Goal: Information Seeking & Learning: Learn about a topic

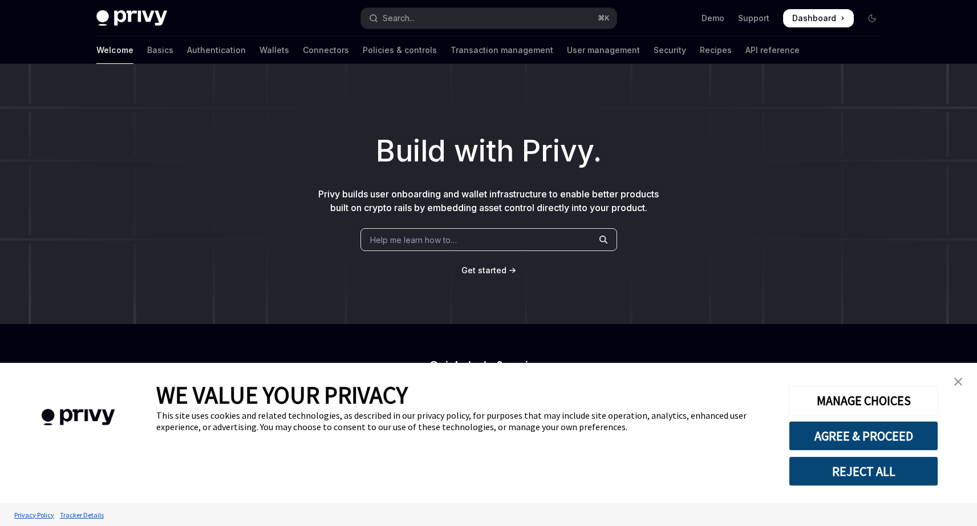
click at [515, 233] on div "Help me learn how to…" at bounding box center [489, 239] width 257 height 23
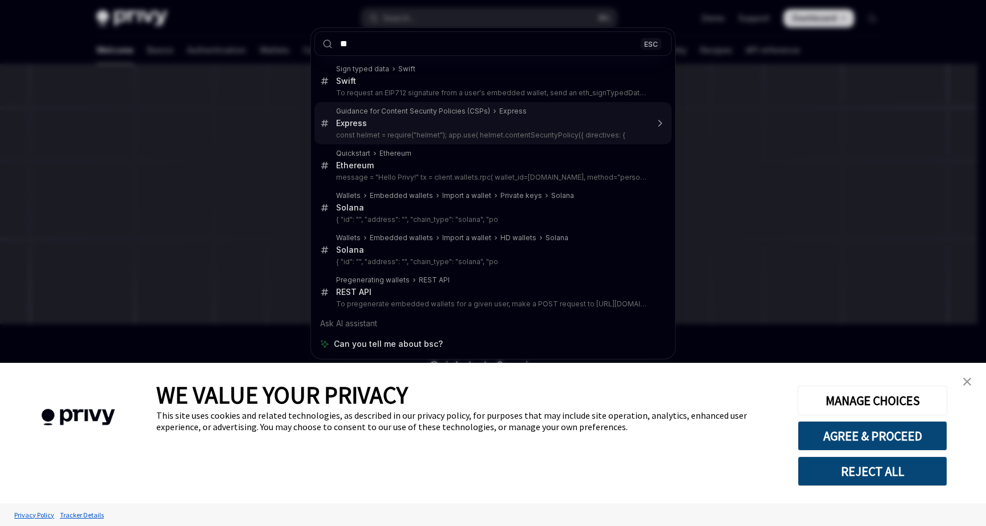
type input "*"
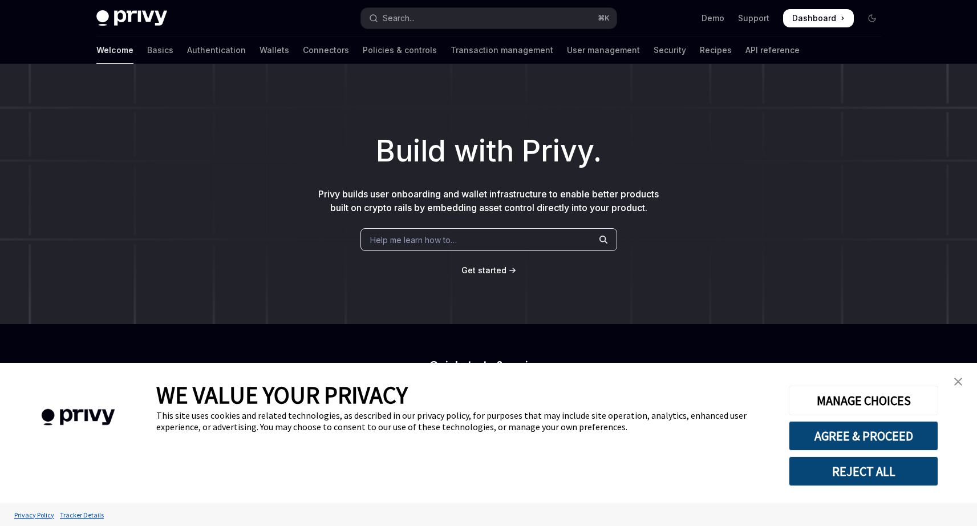
click at [964, 381] on link "close banner" at bounding box center [958, 381] width 23 height 23
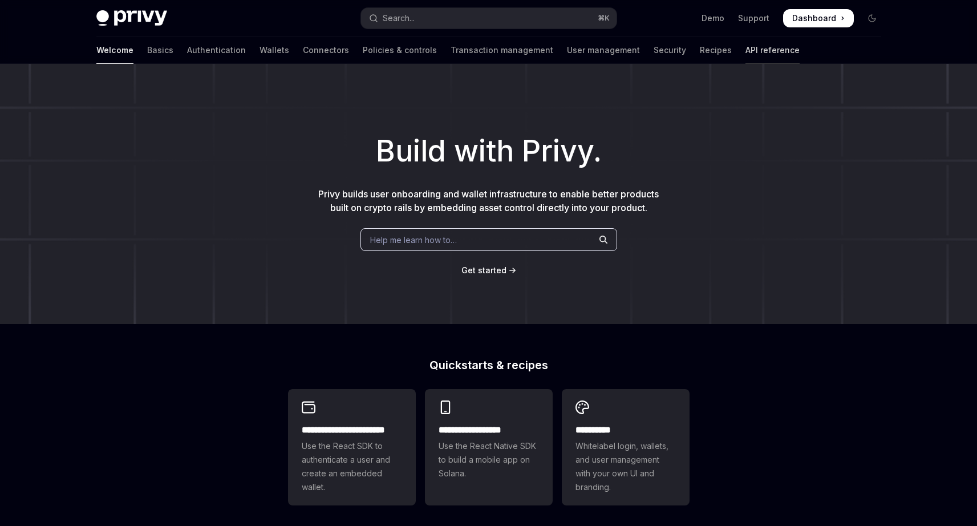
click at [746, 51] on link "API reference" at bounding box center [773, 50] width 54 height 27
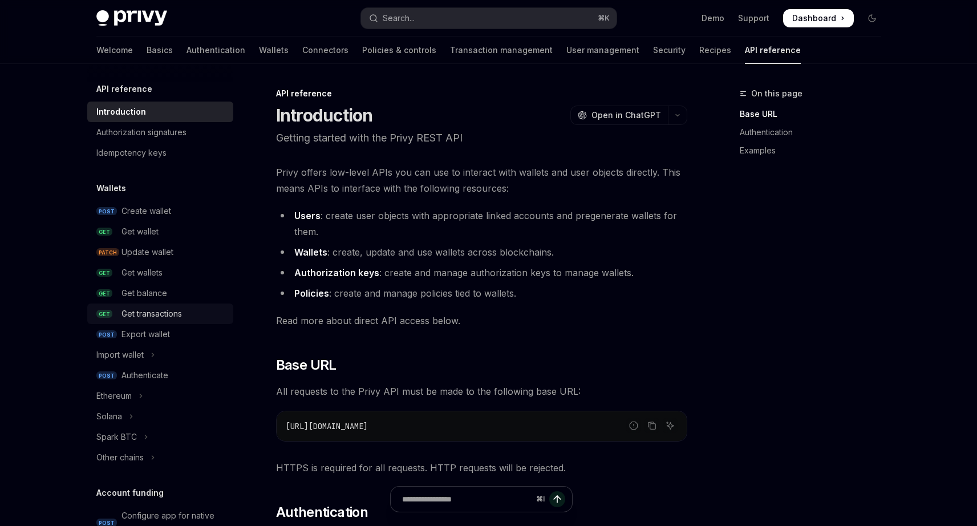
scroll to position [36, 0]
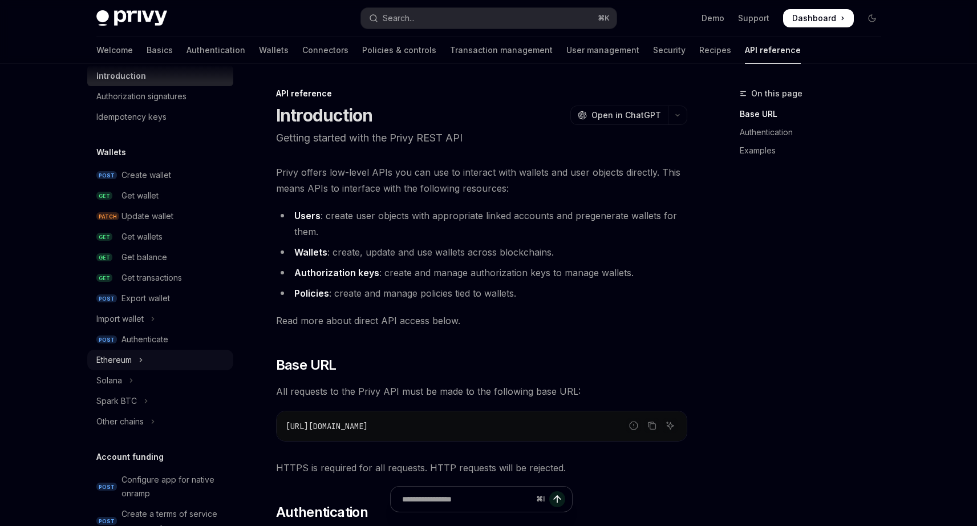
click at [136, 359] on button "Ethereum" at bounding box center [160, 360] width 146 height 21
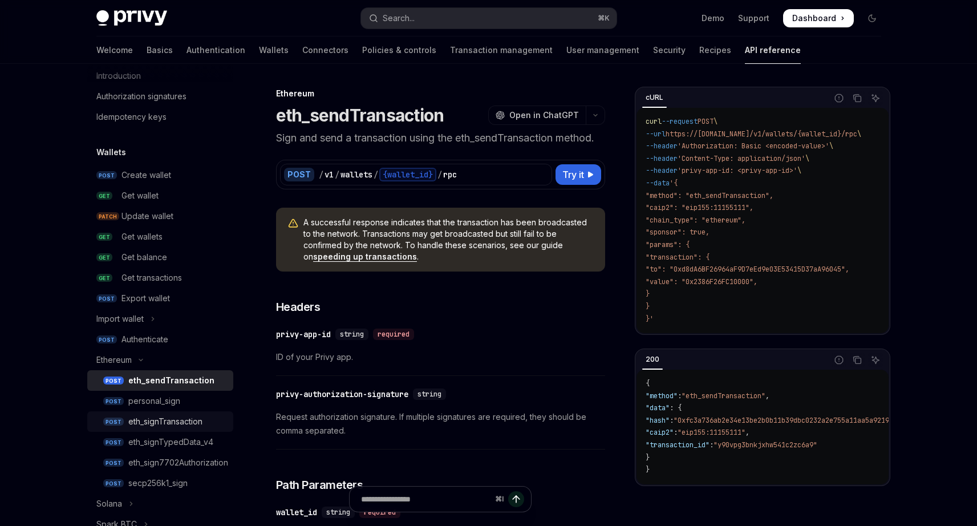
click at [196, 424] on div "eth_signTransaction" at bounding box center [165, 422] width 74 height 14
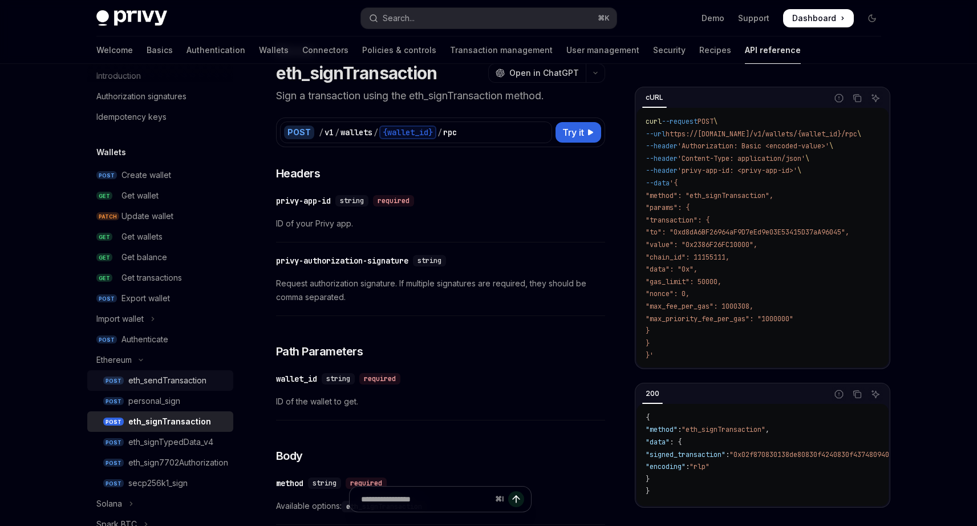
scroll to position [119, 0]
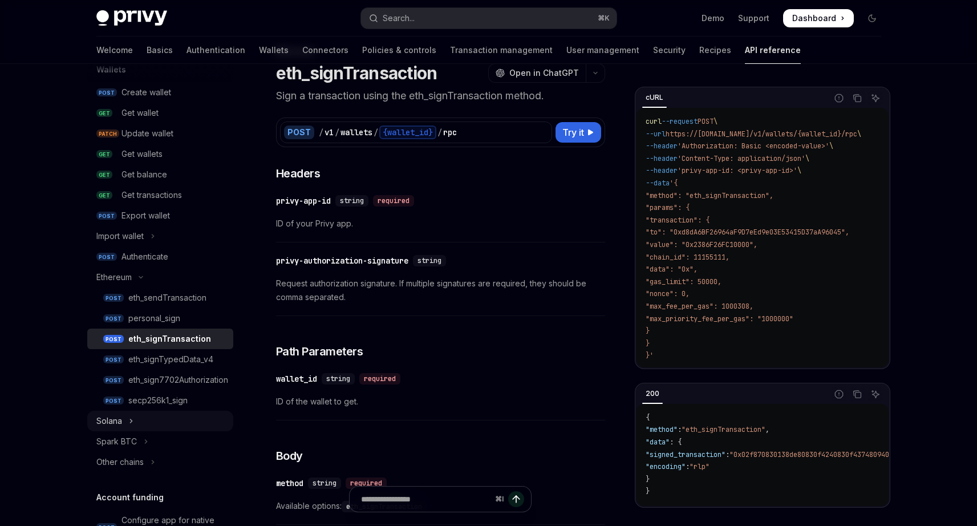
click at [133, 427] on icon "Toggle Solana section" at bounding box center [131, 421] width 5 height 14
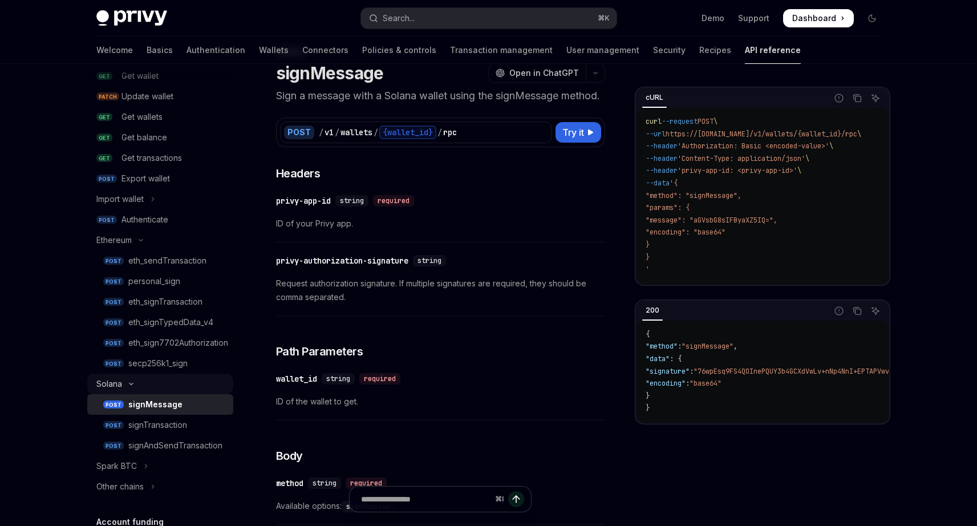
scroll to position [205, 0]
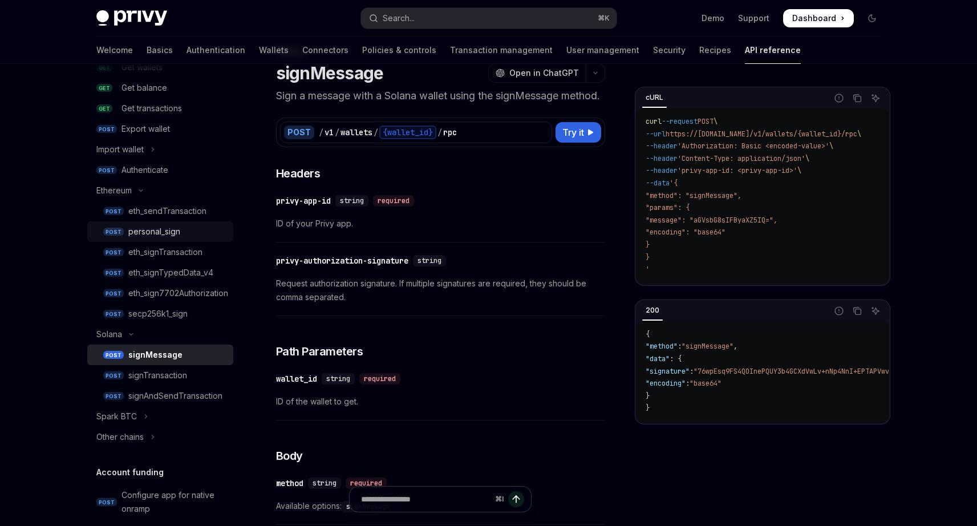
click at [165, 228] on div "personal_sign" at bounding box center [154, 232] width 52 height 14
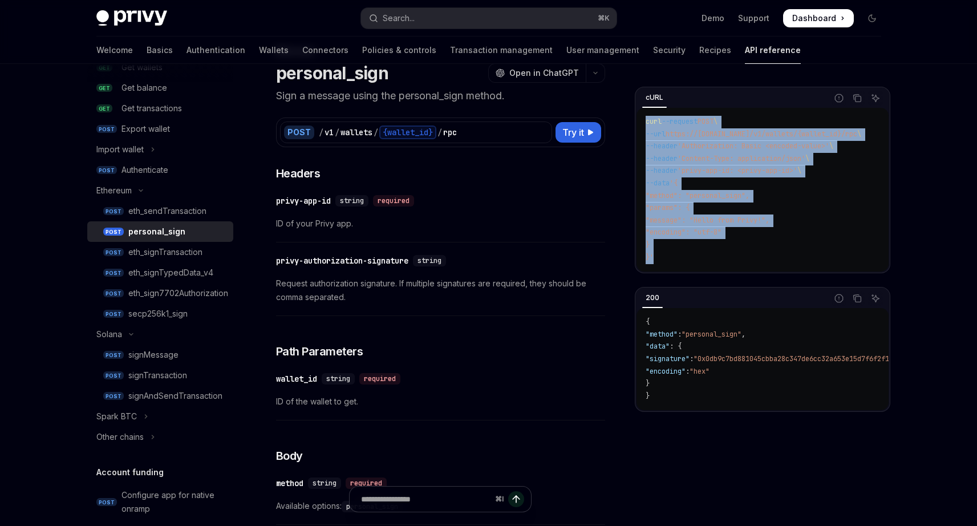
drag, startPoint x: 670, startPoint y: 256, endPoint x: 645, endPoint y: 121, distance: 137.6
click at [645, 121] on div "curl --request POST \ --url https://[DOMAIN_NAME]/v1/wallets/{wallet_id}/rpc \ …" at bounding box center [763, 190] width 252 height 164
copy code "curl --request POST \ --url https://[DOMAIN_NAME]/v1/wallets/{wallet_id}/rpc \ …"
click at [173, 248] on div "eth_signTransaction" at bounding box center [165, 252] width 74 height 14
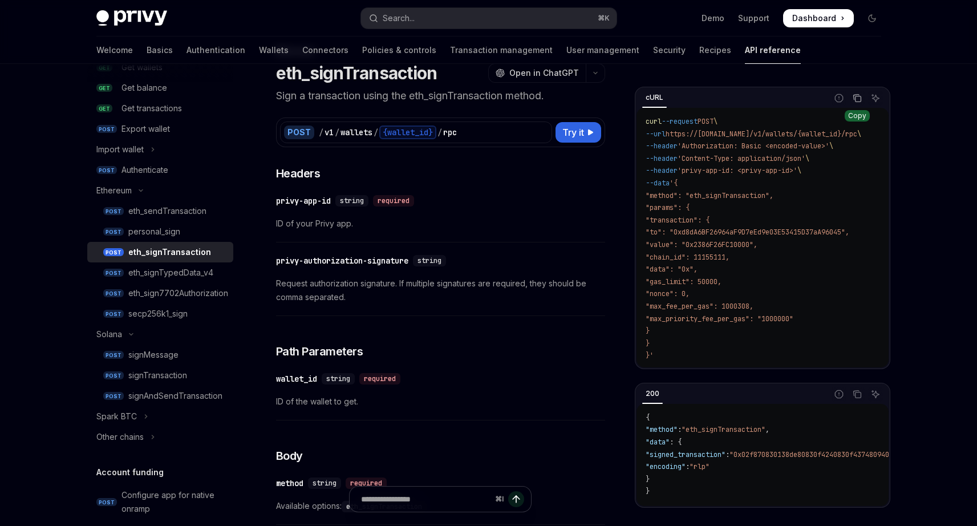
click at [857, 100] on icon "Copy the contents from the code block" at bounding box center [857, 98] width 9 height 9
click at [137, 440] on div "Other chains" at bounding box center [119, 437] width 47 height 14
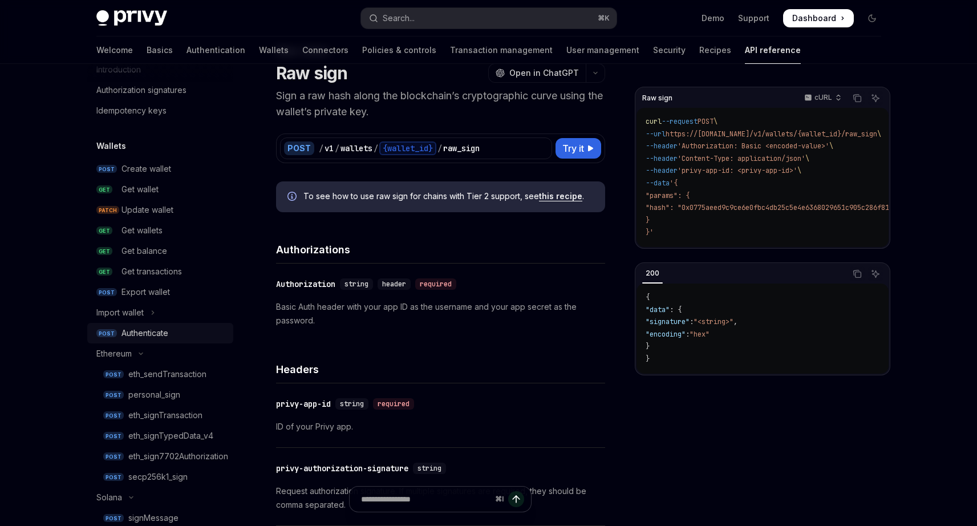
scroll to position [43, 0]
click at [161, 378] on div "eth_sendTransaction" at bounding box center [167, 374] width 78 height 14
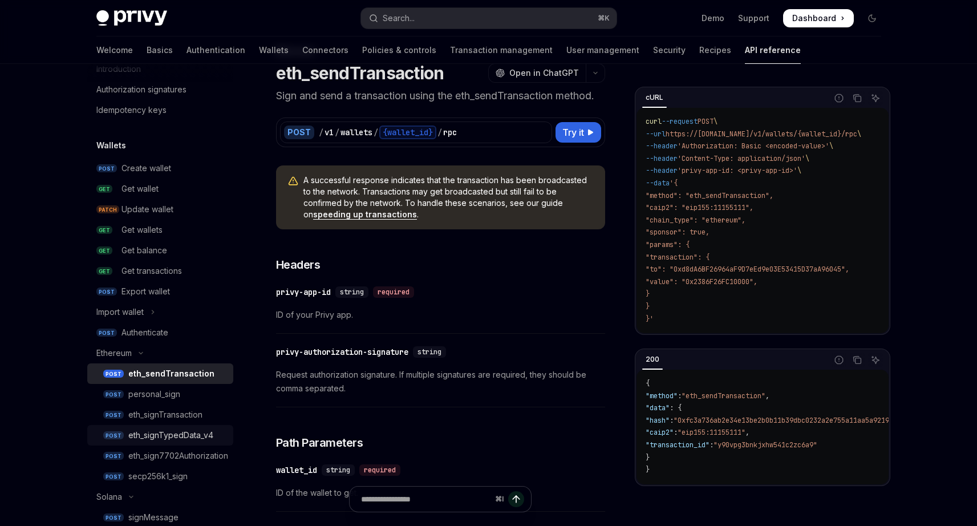
click at [172, 439] on div "eth_signTypedData_v4" at bounding box center [170, 435] width 85 height 14
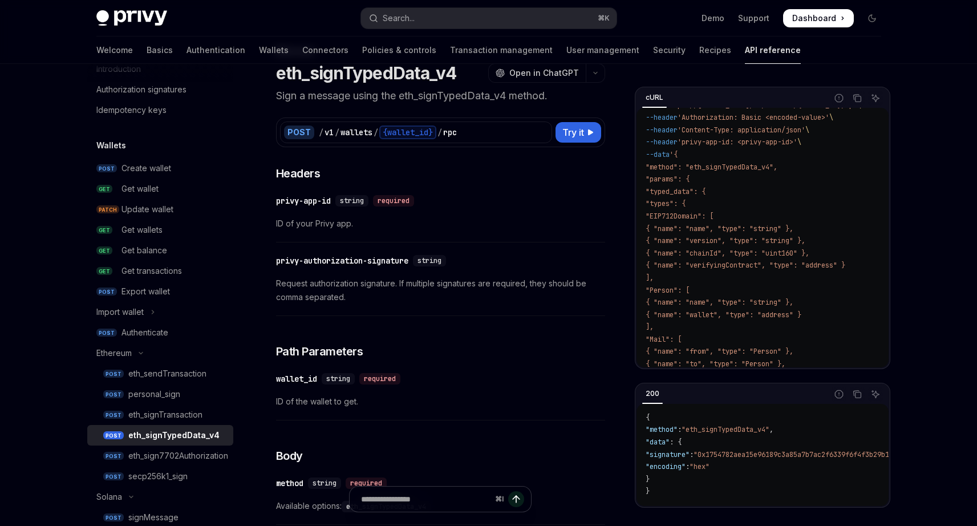
scroll to position [30, 0]
click at [199, 455] on div "eth_sign7702Authorization" at bounding box center [178, 456] width 100 height 14
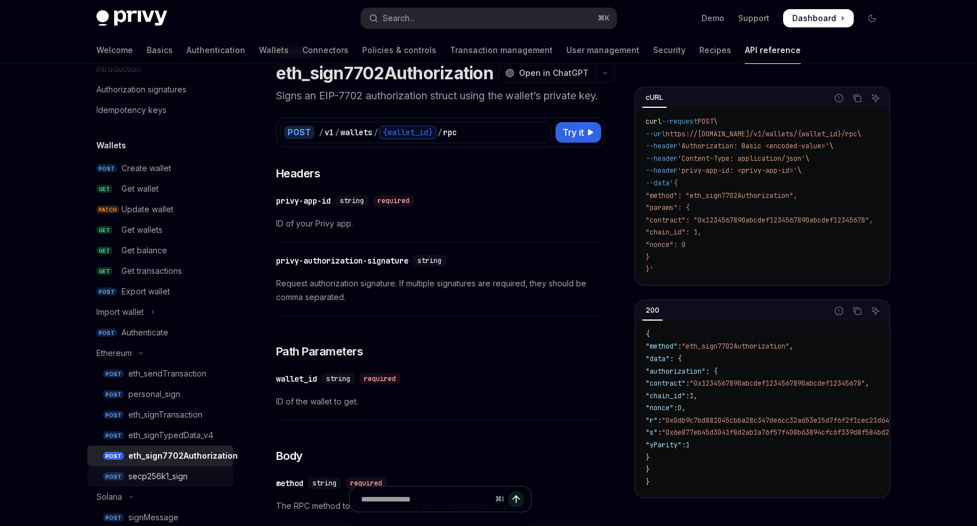
click at [161, 482] on div "secp256k1_sign" at bounding box center [157, 477] width 59 height 14
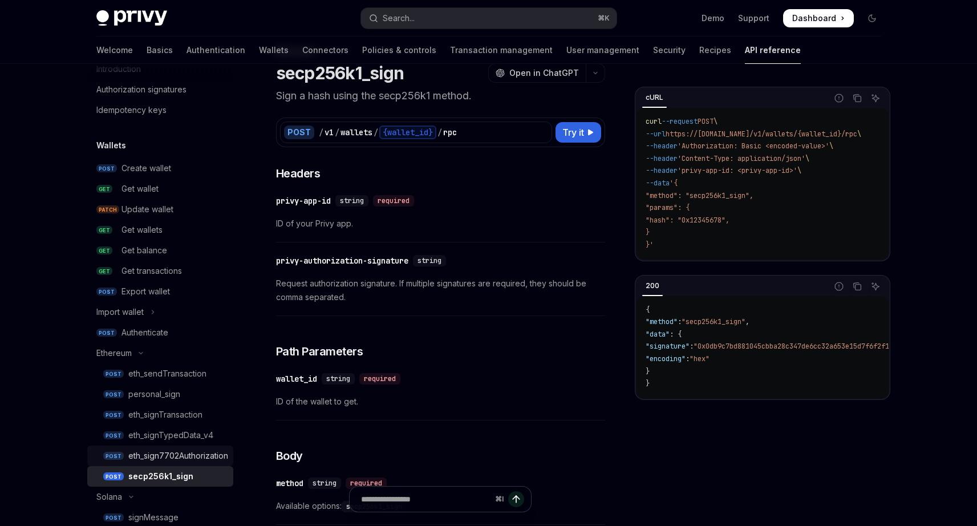
click at [169, 457] on div "eth_sign7702Authorization" at bounding box center [178, 456] width 100 height 14
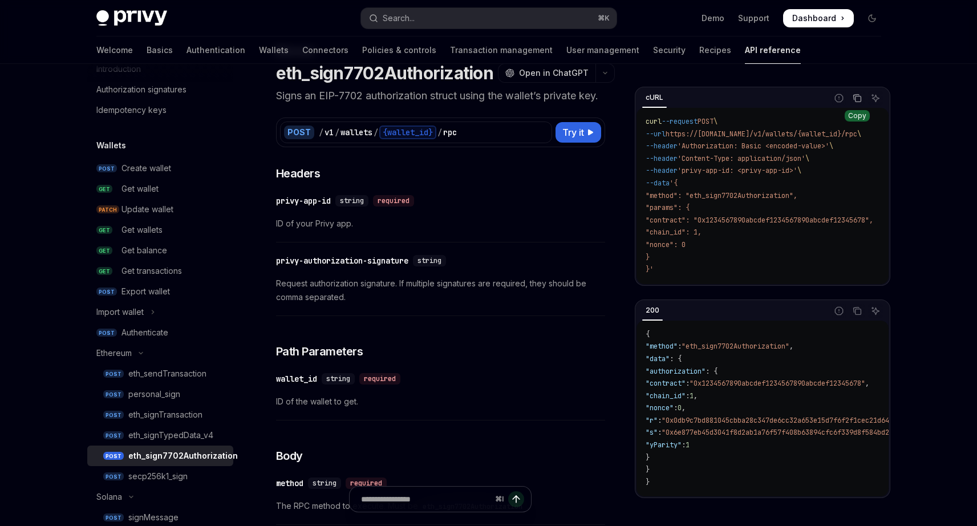
click at [855, 97] on icon "Copy the contents from the code block" at bounding box center [858, 99] width 6 height 6
click at [173, 438] on div "eth_signTypedData_v4" at bounding box center [170, 435] width 85 height 14
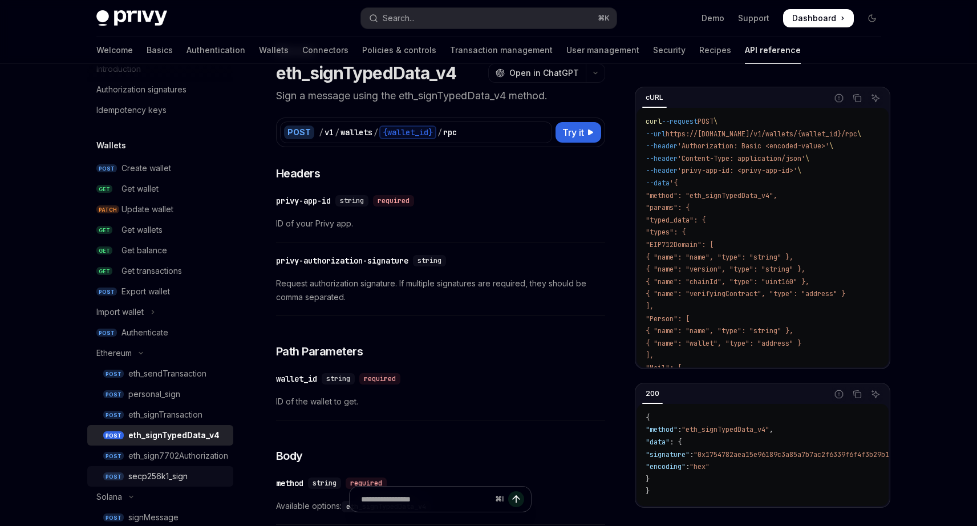
click at [153, 475] on div "secp256k1_sign" at bounding box center [157, 477] width 59 height 14
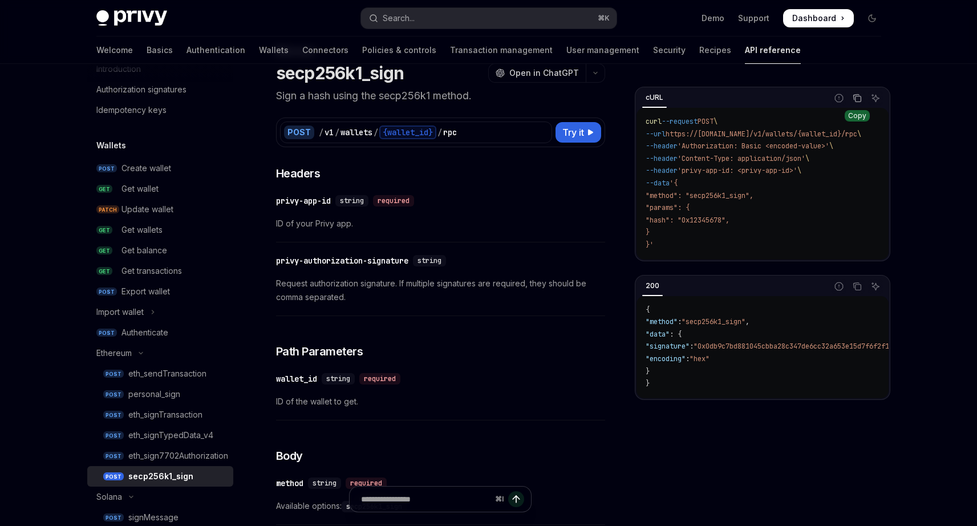
click at [855, 100] on icon "Copy the contents from the code block" at bounding box center [858, 99] width 6 height 6
click at [160, 440] on div "eth_signTypedData_v4" at bounding box center [170, 435] width 85 height 14
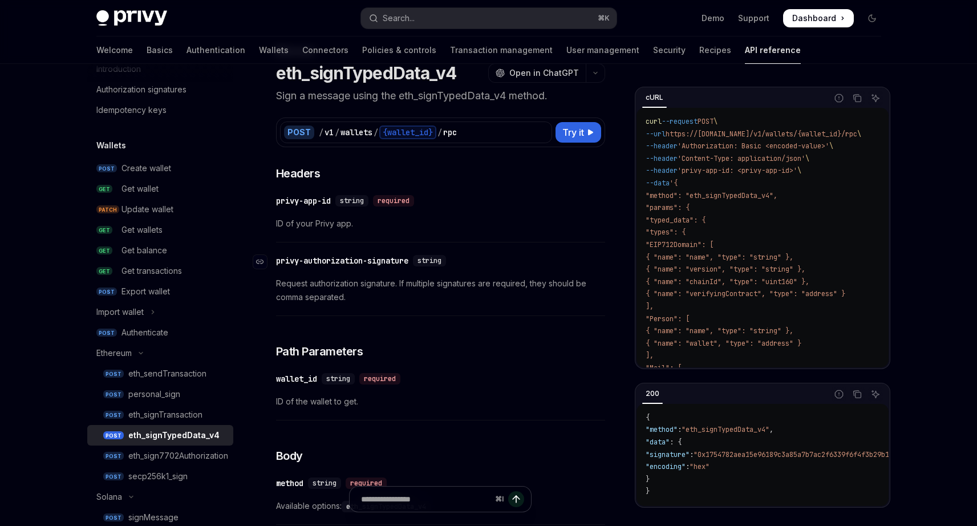
type textarea "*"
click at [857, 100] on icon "Copy the contents from the code block" at bounding box center [857, 98] width 9 height 9
